Goal: Task Accomplishment & Management: Use online tool/utility

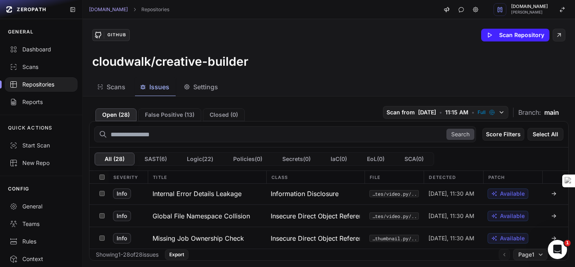
scroll to position [561, 0]
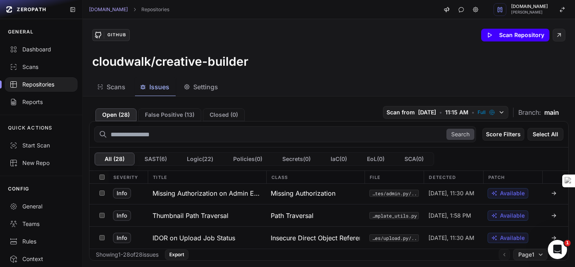
click at [493, 32] on icon at bounding box center [489, 35] width 6 height 6
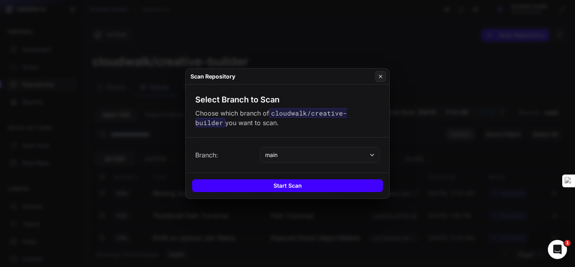
click at [269, 191] on button "Start Scan" at bounding box center [287, 186] width 191 height 13
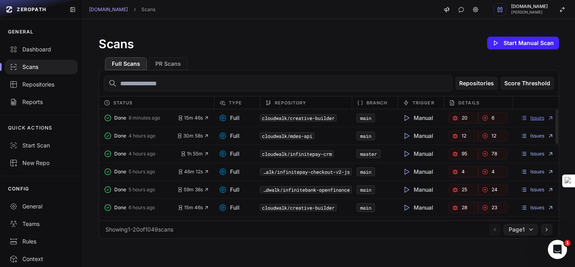
click at [536, 119] on link "Issues" at bounding box center [537, 118] width 33 height 6
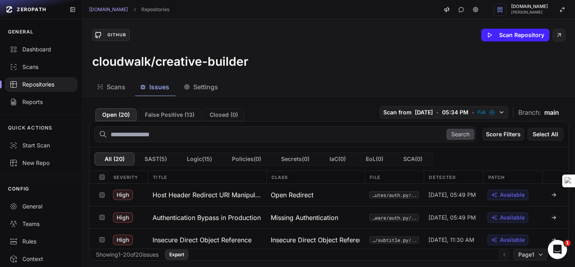
click at [184, 256] on button "Export" at bounding box center [177, 255] width 24 height 10
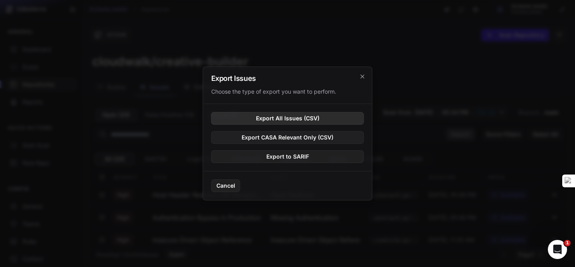
click at [317, 117] on button "Export All Issues (CSV)" at bounding box center [287, 118] width 153 height 13
